Goal: Task Accomplishment & Management: Manage account settings

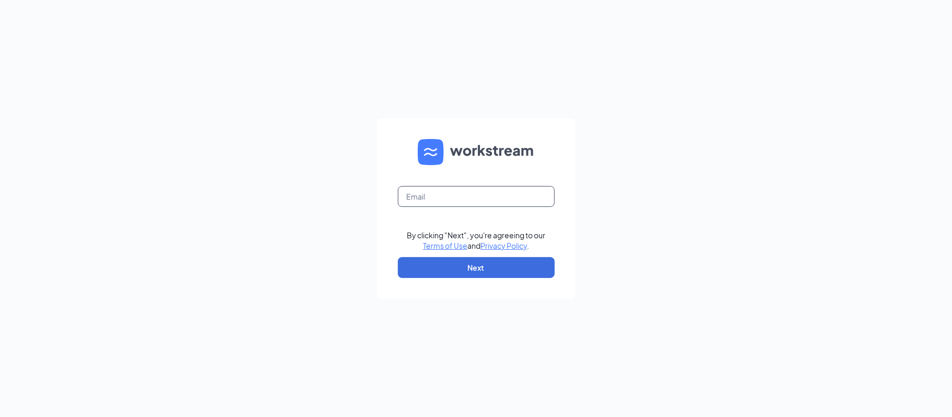
click at [484, 197] on input "text" at bounding box center [476, 196] width 157 height 21
type input "[PERSON_NAME][EMAIL_ADDRESS][PERSON_NAME][DOMAIN_NAME]"
click at [517, 268] on button "Next" at bounding box center [476, 267] width 157 height 21
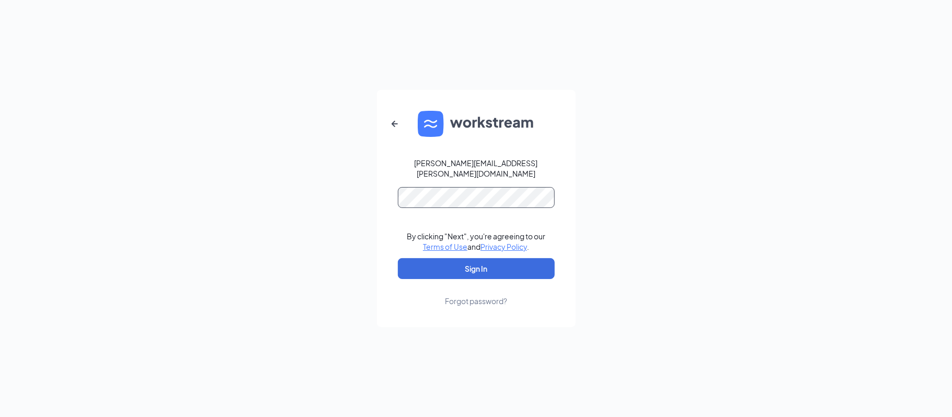
click at [398, 258] on button "Sign In" at bounding box center [476, 268] width 157 height 21
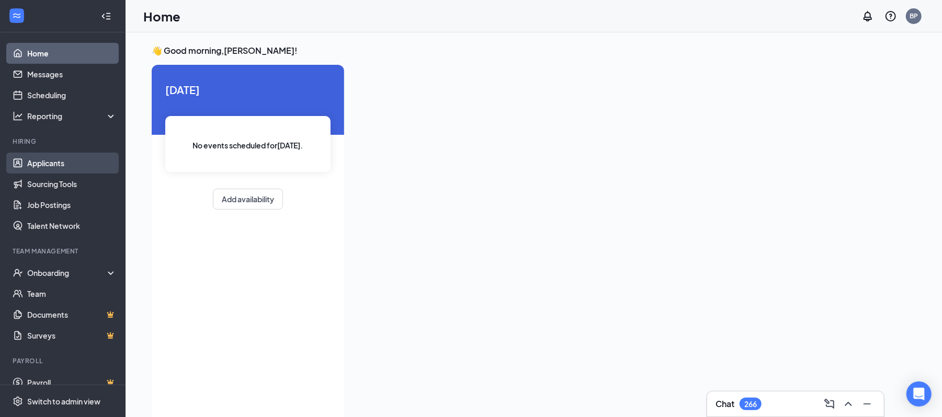
click at [55, 165] on link "Applicants" at bounding box center [71, 163] width 89 height 21
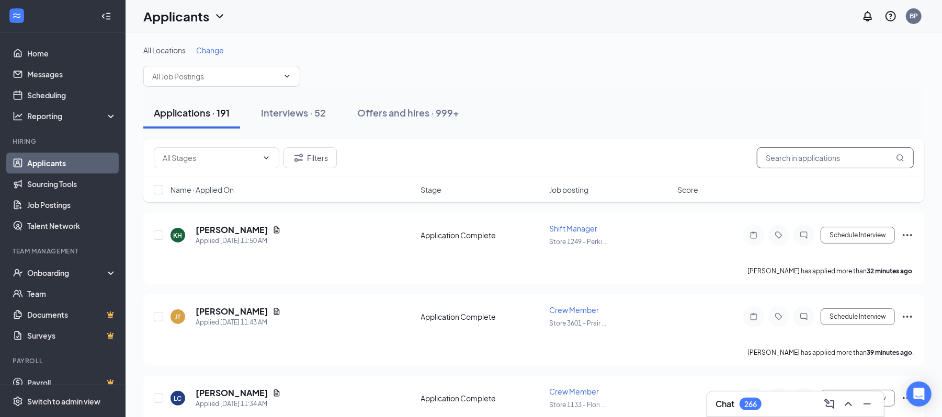
click at [842, 154] on input "text" at bounding box center [835, 157] width 157 height 21
type input "manager"
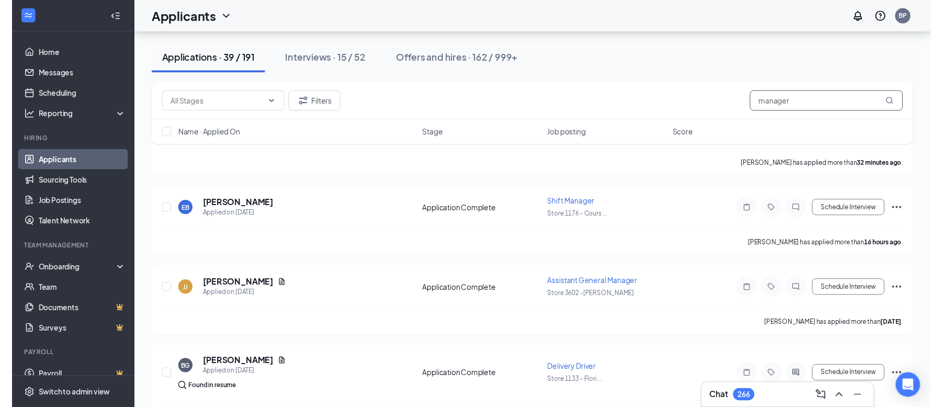
scroll to position [122, 0]
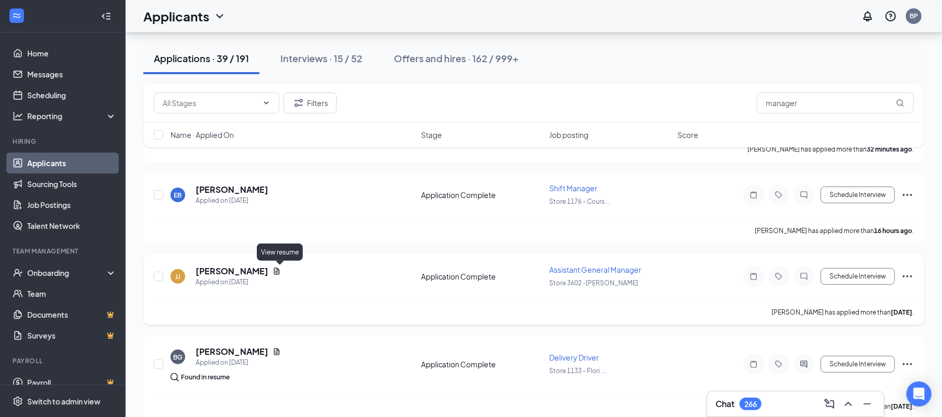
click at [278, 270] on icon "Document" at bounding box center [276, 271] width 8 height 8
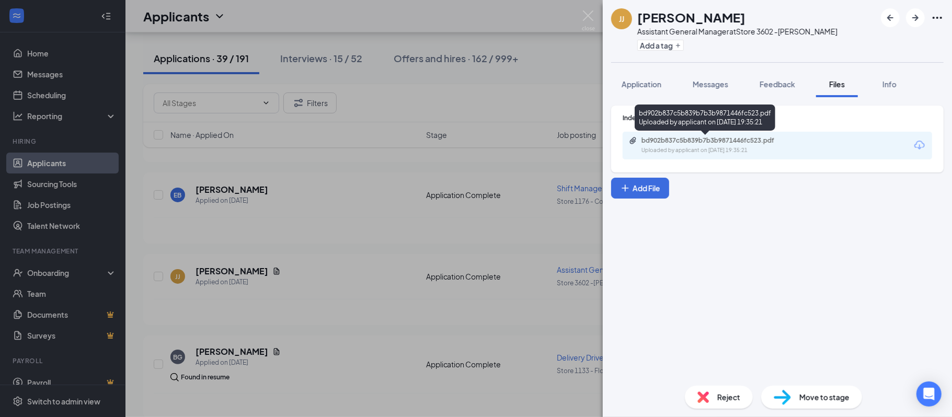
click at [703, 150] on div "Uploaded by applicant on Sep 13, 2025 at 19:35:21" at bounding box center [720, 150] width 157 height 8
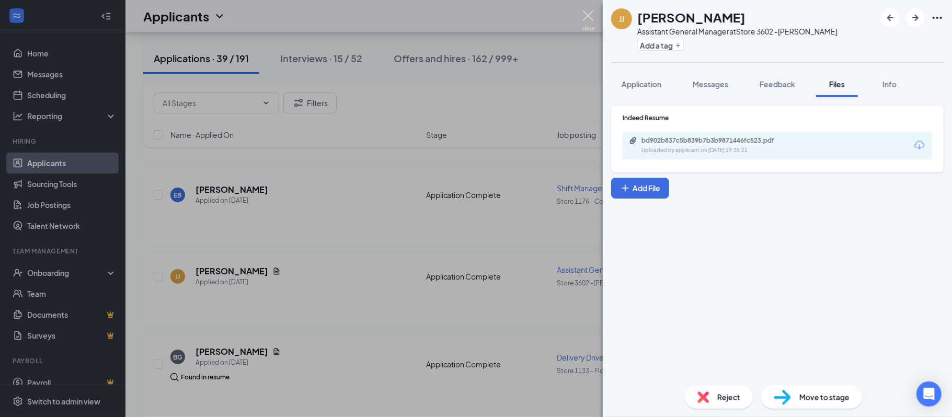
click at [584, 13] on img at bounding box center [588, 20] width 13 height 20
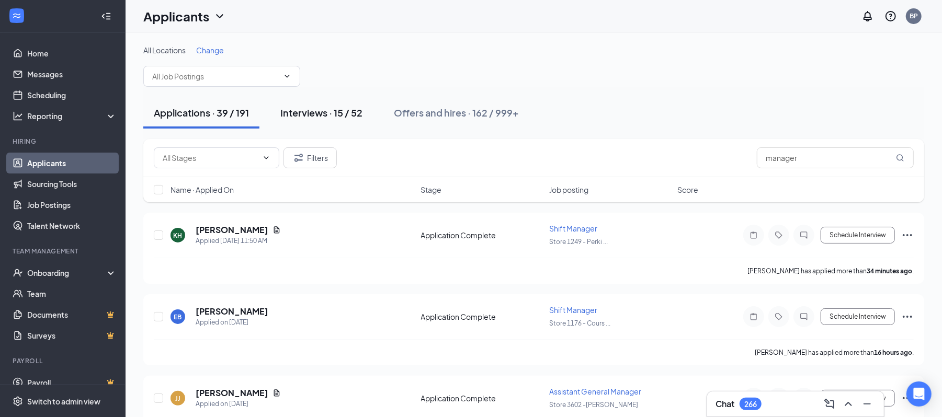
click at [333, 109] on div "Interviews · 15 / 52" at bounding box center [321, 112] width 82 height 13
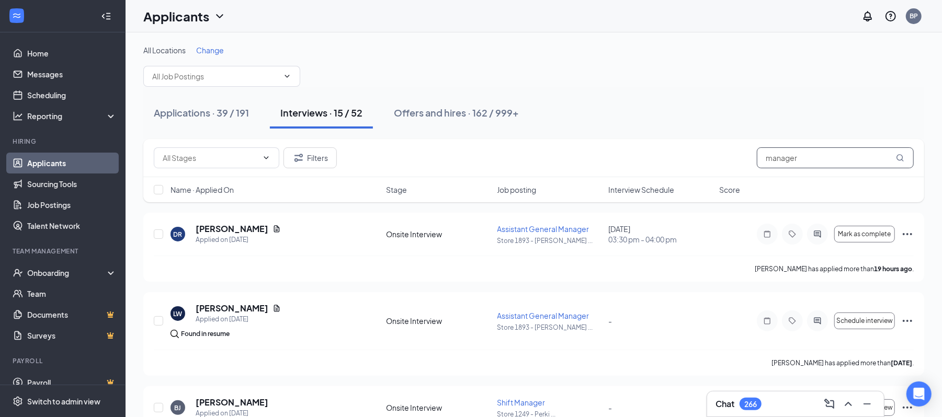
click at [788, 154] on input "manager" at bounding box center [835, 157] width 157 height 21
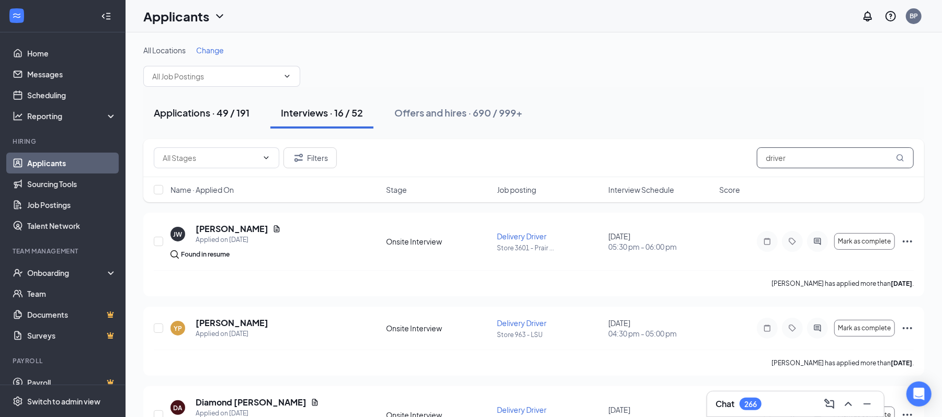
type input "driver"
click at [238, 105] on button "Applications · 49 / 191" at bounding box center [201, 112] width 117 height 31
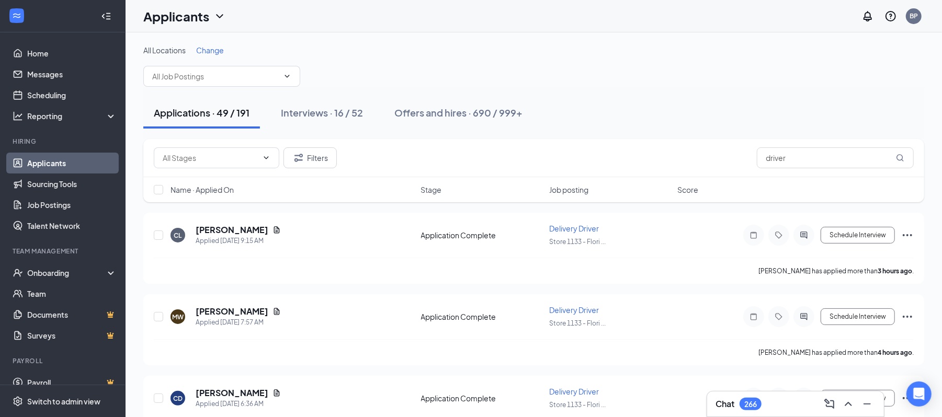
click at [885, 113] on div "Applications · 49 / 191 Interviews · 16 / 52 Offers and hires · 690 / 999+" at bounding box center [533, 112] width 781 height 31
click at [67, 270] on div "Onboarding" at bounding box center [67, 273] width 81 height 10
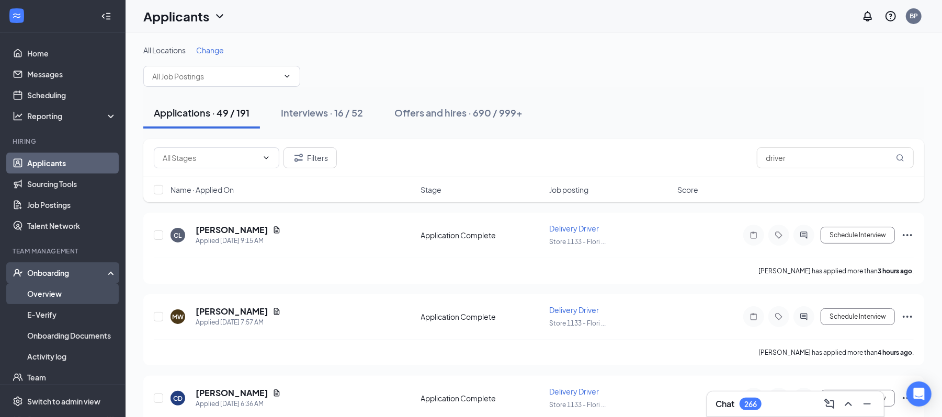
click at [74, 295] on link "Overview" at bounding box center [71, 293] width 89 height 21
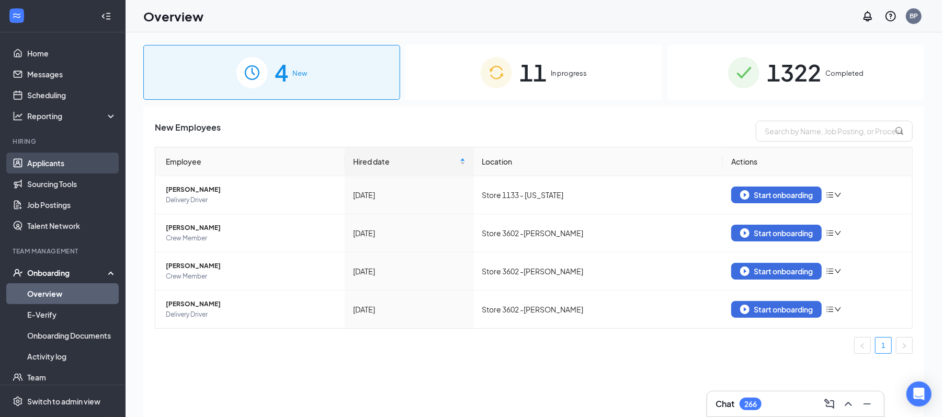
click at [78, 168] on link "Applicants" at bounding box center [71, 163] width 89 height 21
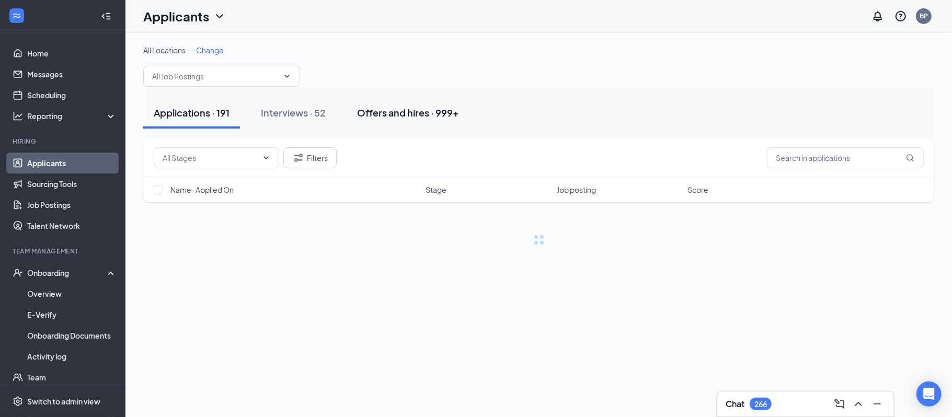
click at [446, 112] on div "Offers and hires · 999+" at bounding box center [408, 112] width 102 height 13
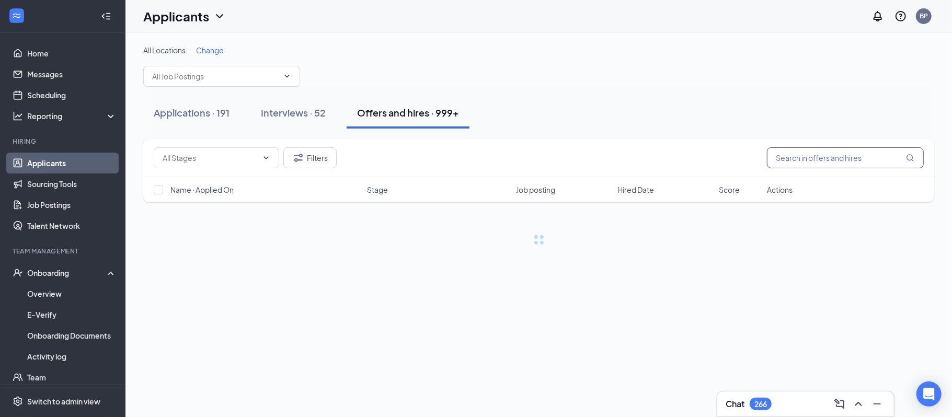
click at [786, 150] on input "text" at bounding box center [845, 157] width 157 height 21
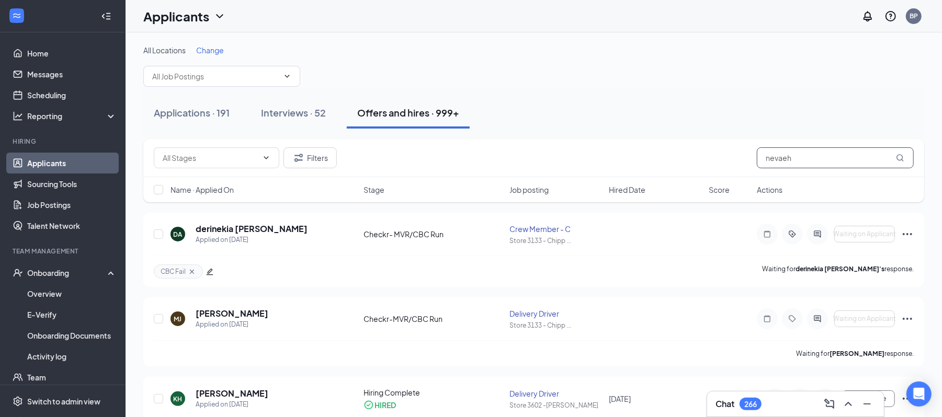
type input "nevaeh"
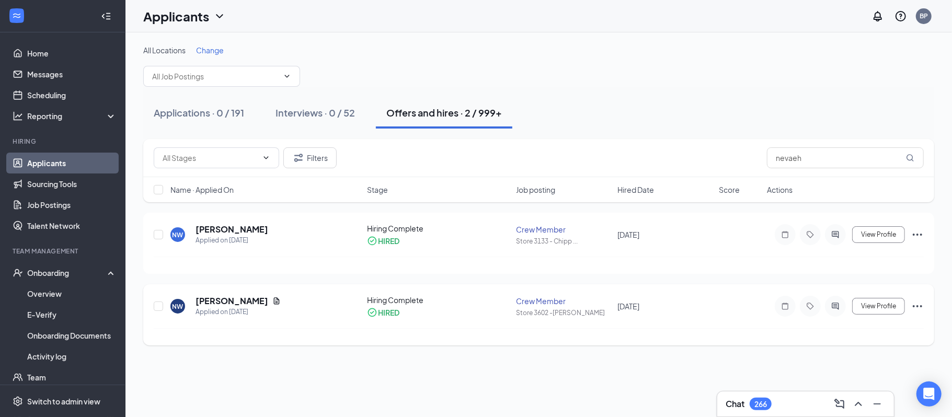
click at [917, 309] on icon "Ellipses" at bounding box center [917, 306] width 13 height 13
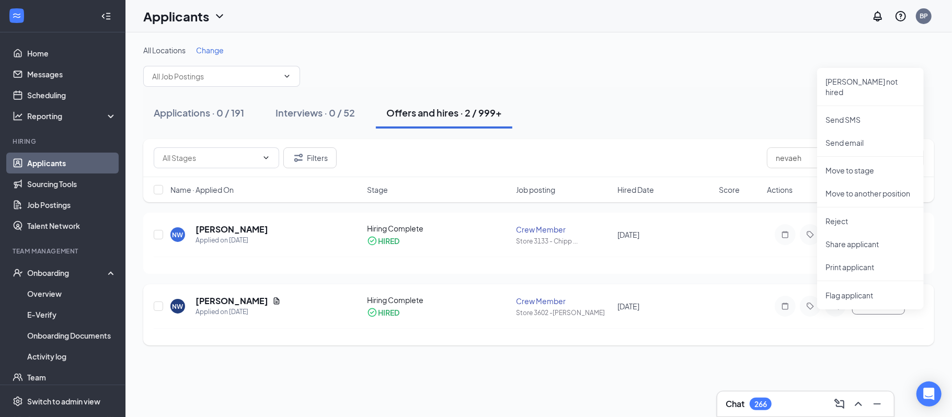
click at [917, 302] on icon "Ellipses" at bounding box center [917, 306] width 13 height 13
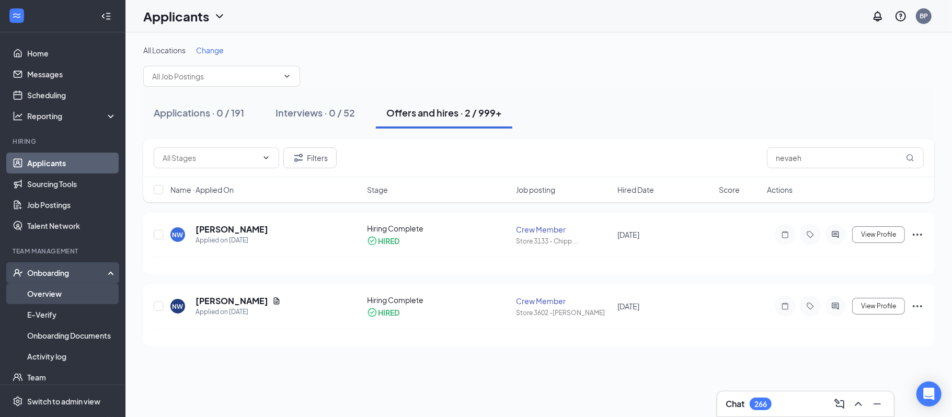
click at [42, 293] on link "Overview" at bounding box center [71, 293] width 89 height 21
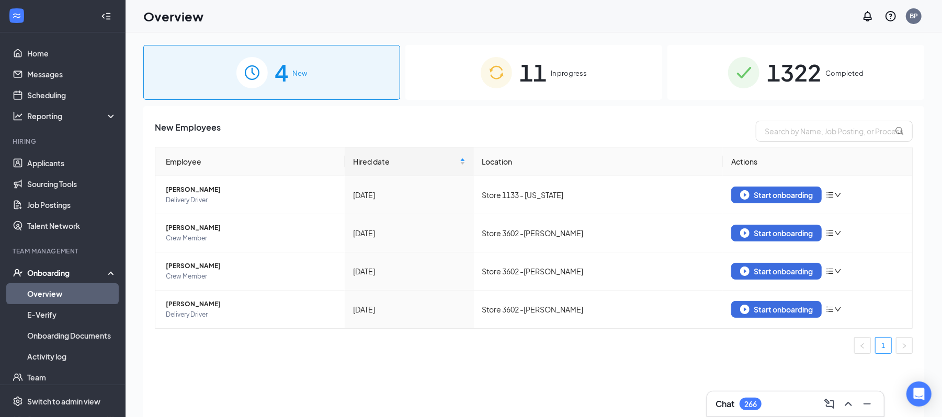
click at [738, 71] on img at bounding box center [743, 72] width 31 height 31
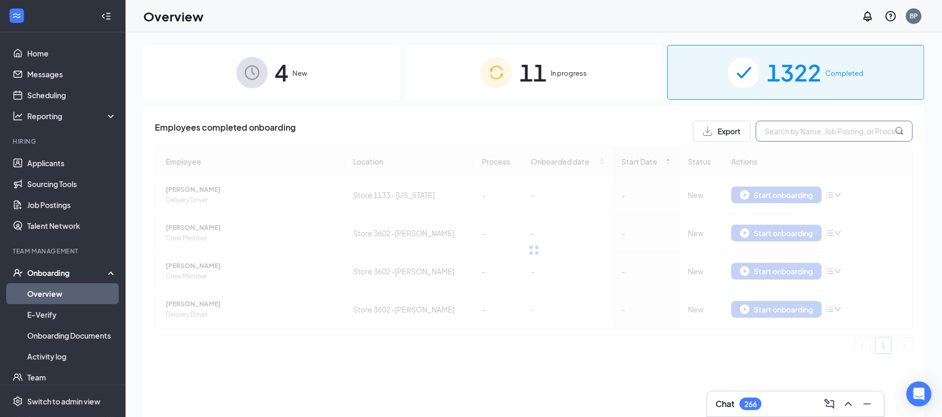
click at [832, 127] on input "text" at bounding box center [834, 131] width 157 height 21
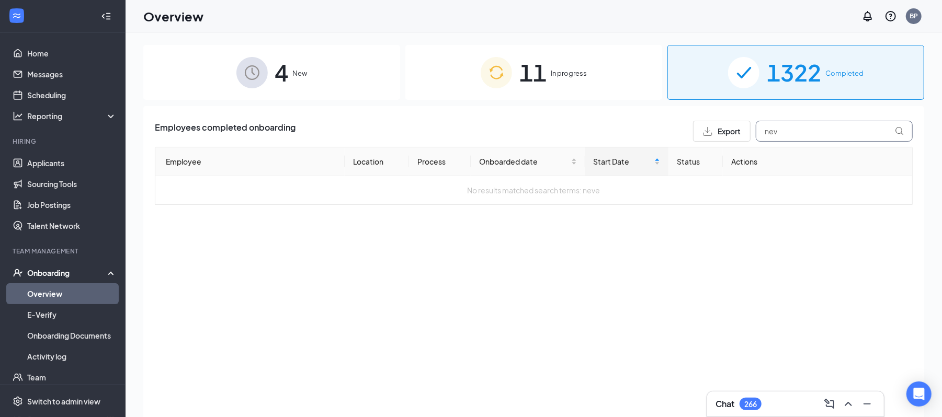
type input "nev"
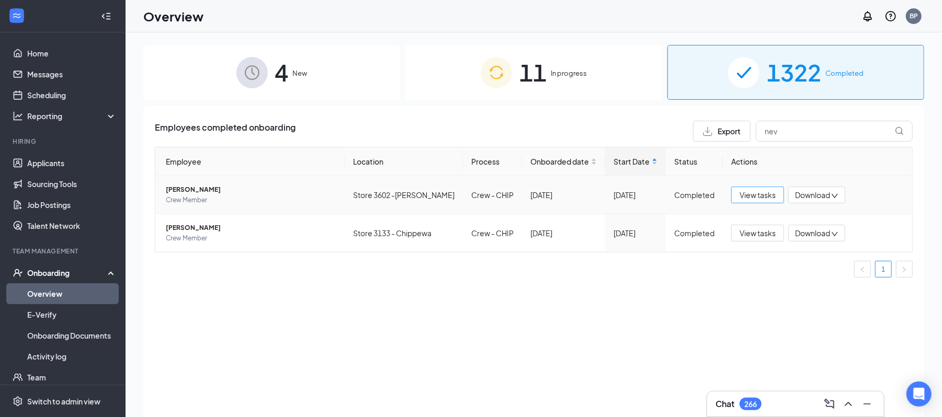
click at [776, 195] on span "View tasks" at bounding box center [757, 195] width 36 height 12
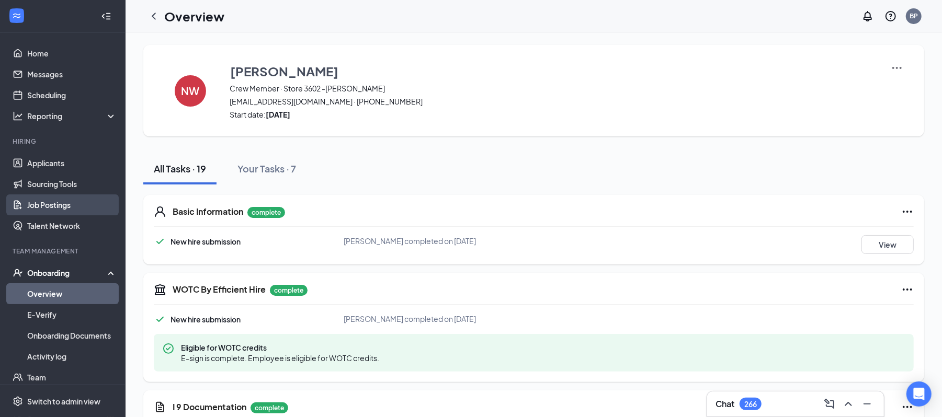
click at [59, 201] on link "Job Postings" at bounding box center [71, 205] width 89 height 21
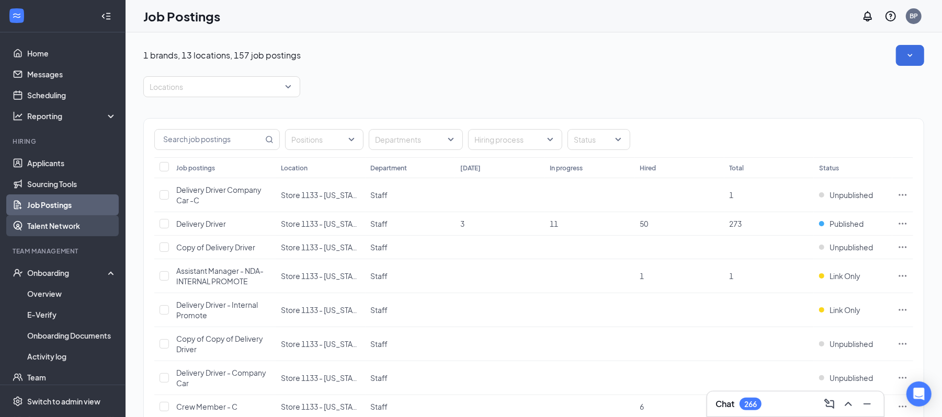
click at [61, 225] on link "Talent Network" at bounding box center [71, 225] width 89 height 21
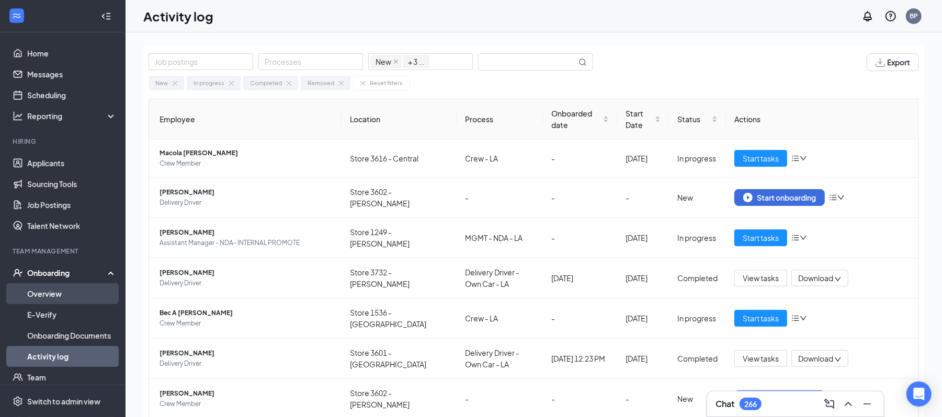
click at [54, 291] on link "Overview" at bounding box center [71, 293] width 89 height 21
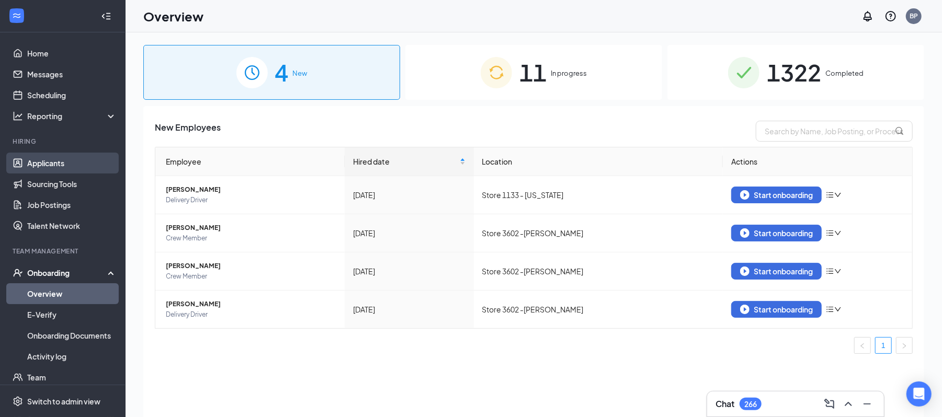
click at [59, 159] on link "Applicants" at bounding box center [71, 163] width 89 height 21
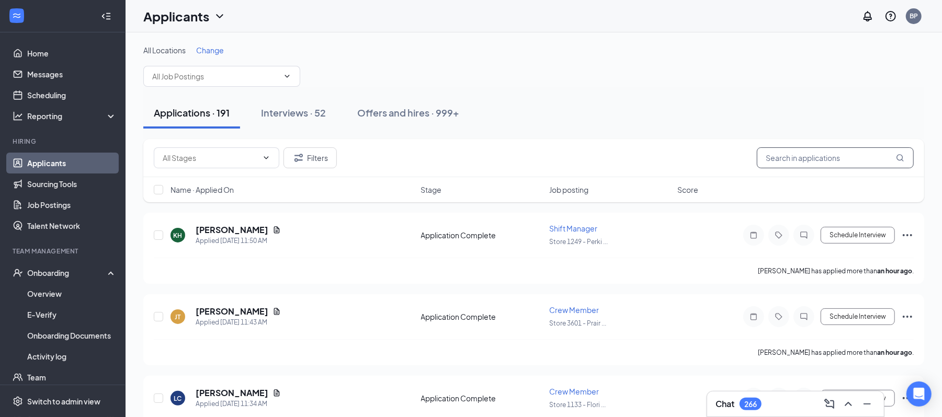
click at [772, 162] on input "text" at bounding box center [835, 157] width 157 height 21
type input "white"
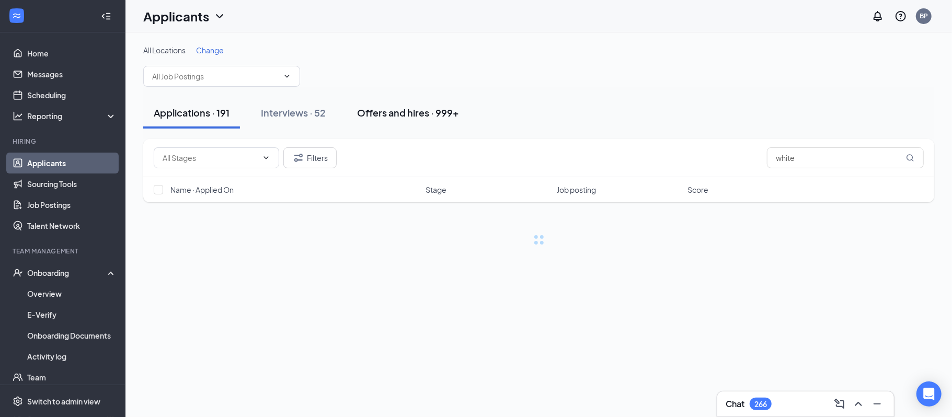
click at [438, 109] on div "Offers and hires · 999+" at bounding box center [408, 112] width 102 height 13
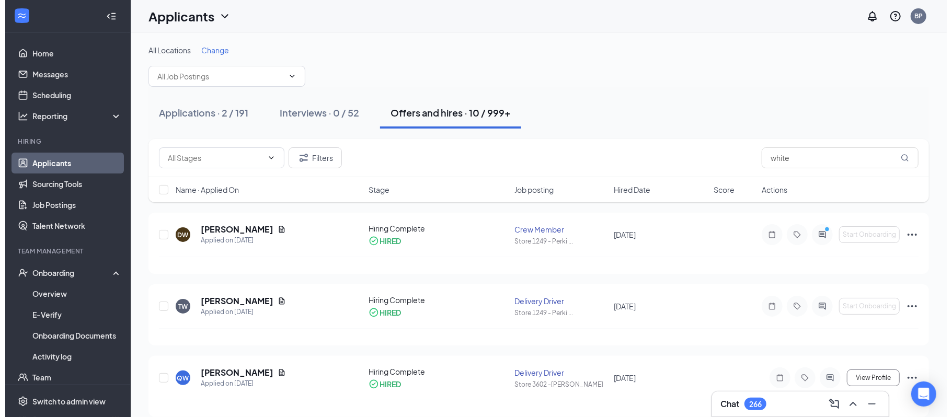
scroll to position [365, 0]
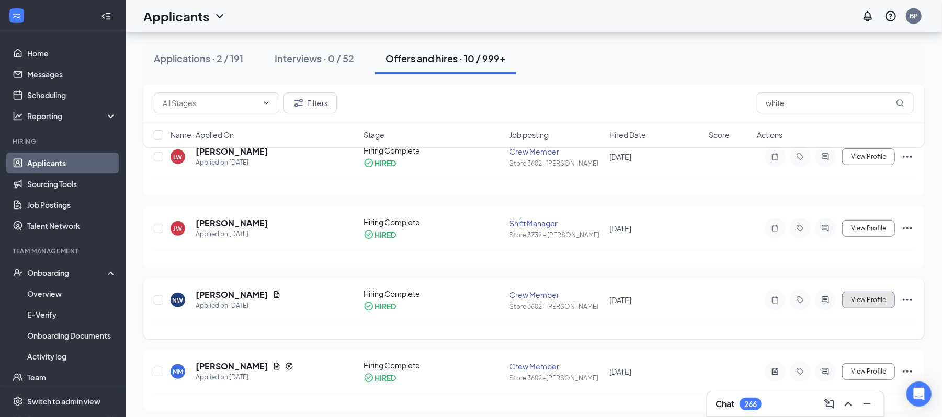
click at [873, 302] on span "View Profile" at bounding box center [868, 299] width 35 height 7
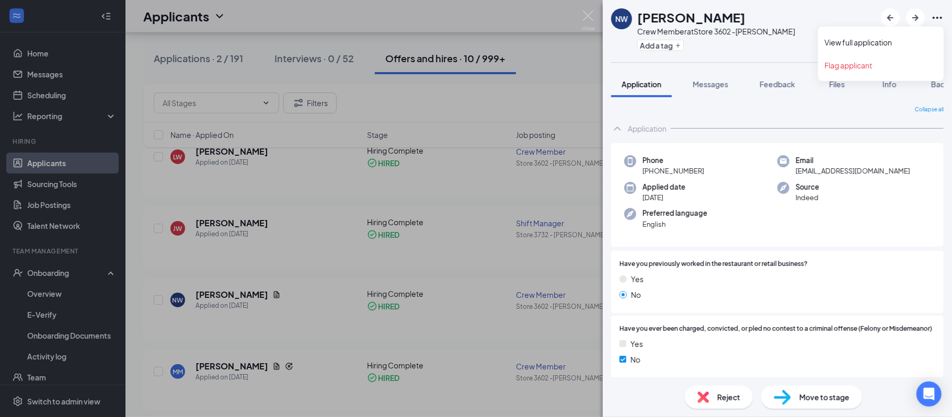
click at [936, 17] on icon "Ellipses" at bounding box center [937, 18] width 13 height 13
click at [883, 38] on link "View full application" at bounding box center [881, 42] width 113 height 10
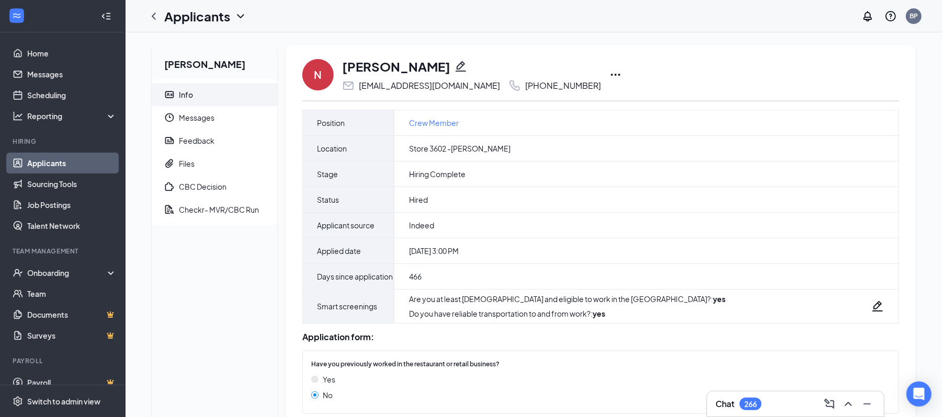
click at [609, 76] on icon "Ellipses" at bounding box center [615, 75] width 13 height 13
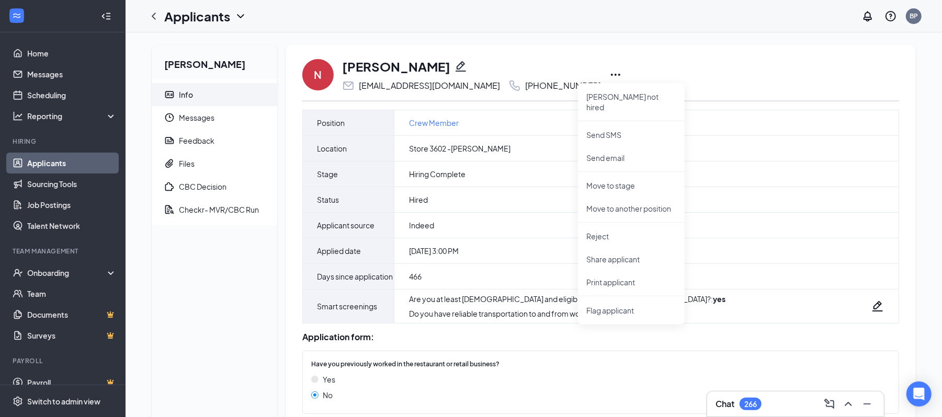
click at [609, 76] on icon "Ellipses" at bounding box center [615, 75] width 13 height 13
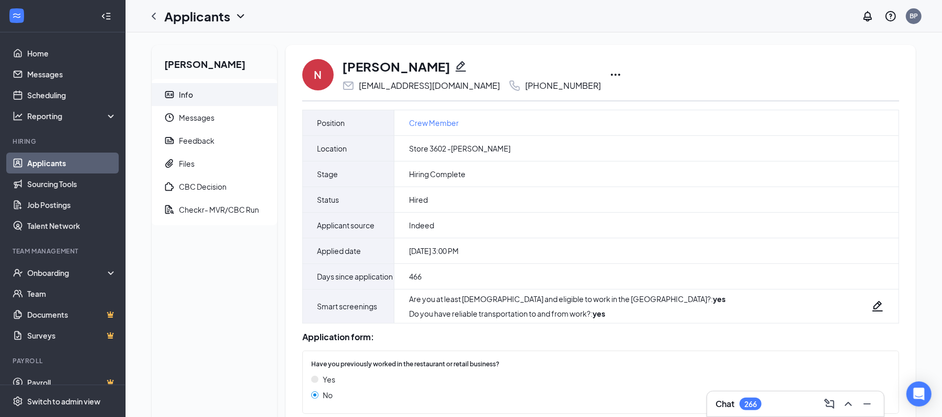
click at [609, 74] on icon "Ellipses" at bounding box center [615, 75] width 13 height 13
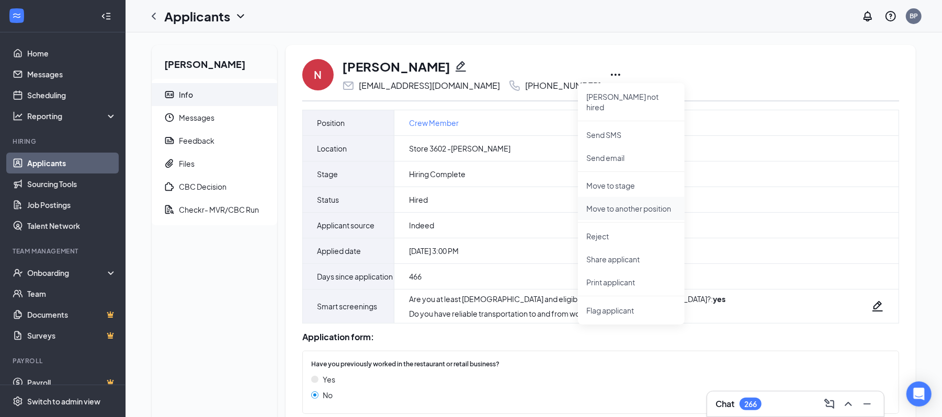
click at [601, 203] on p "Move to another position" at bounding box center [631, 208] width 90 height 10
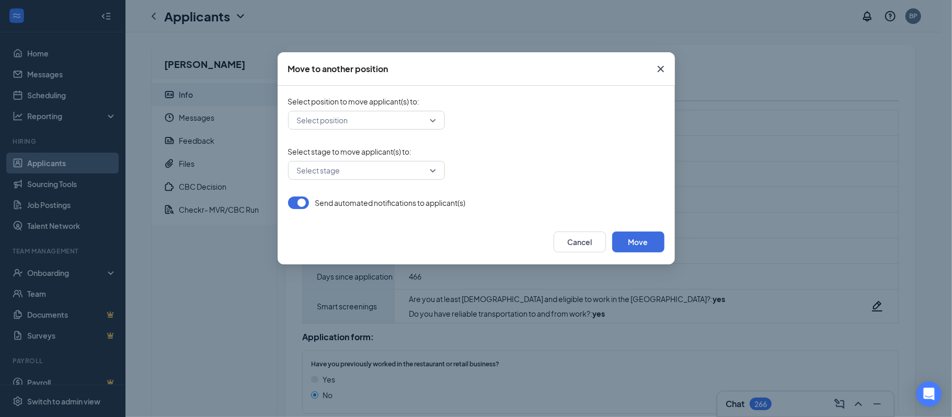
click at [427, 118] on input "search" at bounding box center [362, 120] width 137 height 18
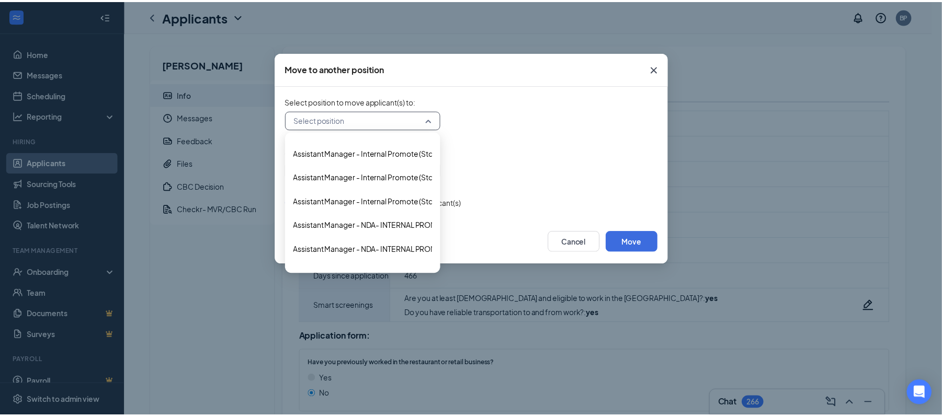
scroll to position [655, 0]
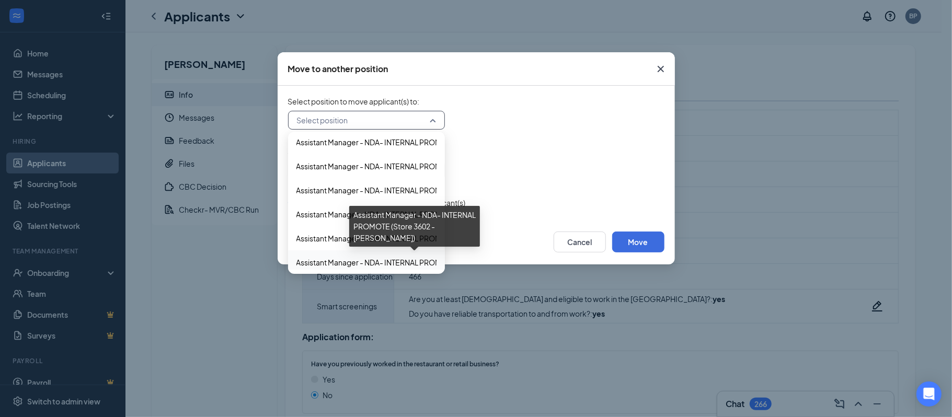
click at [411, 264] on span "Assistant Manager - NDA- INTERNAL PROMOTE (Store 3602 -Zachary)" at bounding box center [429, 263] width 267 height 12
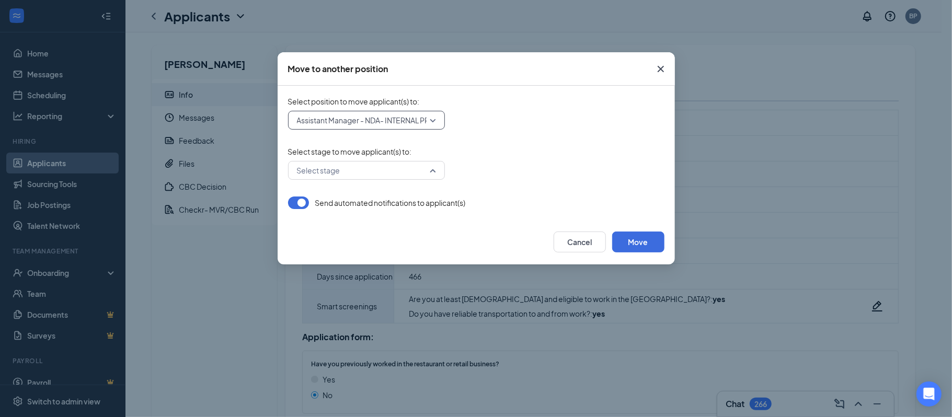
click at [435, 172] on div "Select stage" at bounding box center [366, 170] width 157 height 19
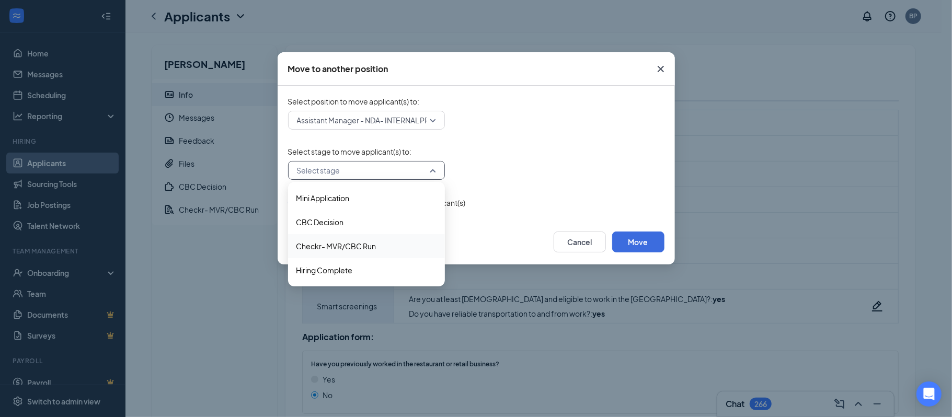
click at [394, 245] on span "Checkr- MVR/CBC Run" at bounding box center [366, 247] width 140 height 12
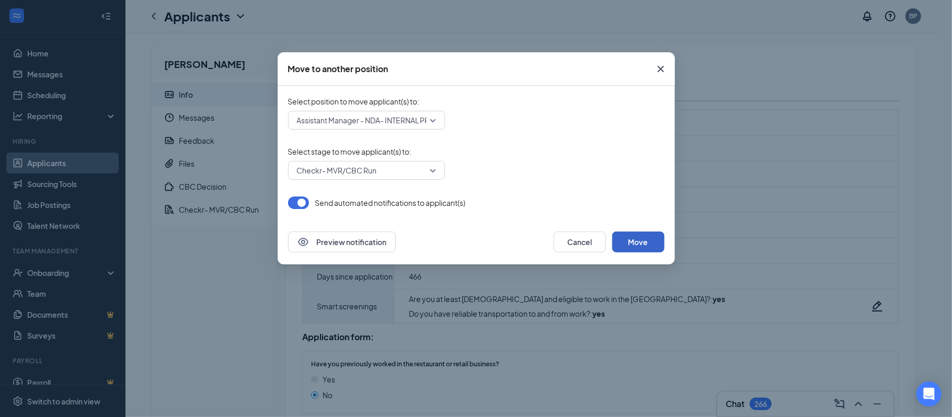
click at [625, 243] on button "Move" at bounding box center [638, 242] width 52 height 21
